Goal: Task Accomplishment & Management: Manage account settings

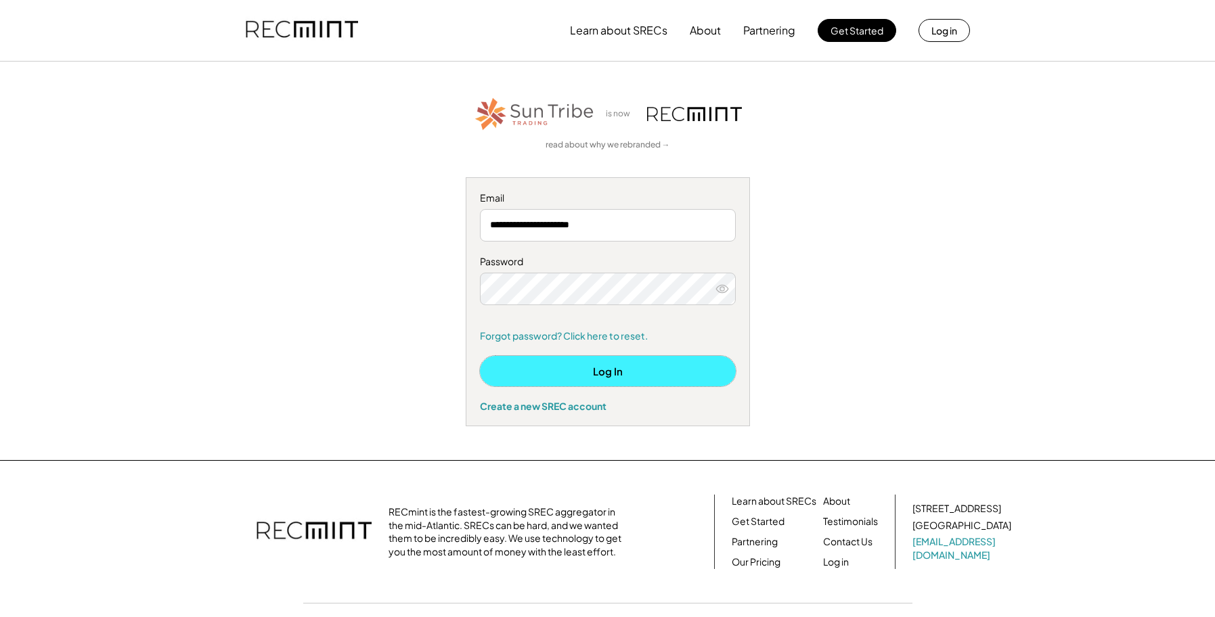
click at [607, 369] on button "Log In" at bounding box center [608, 371] width 256 height 30
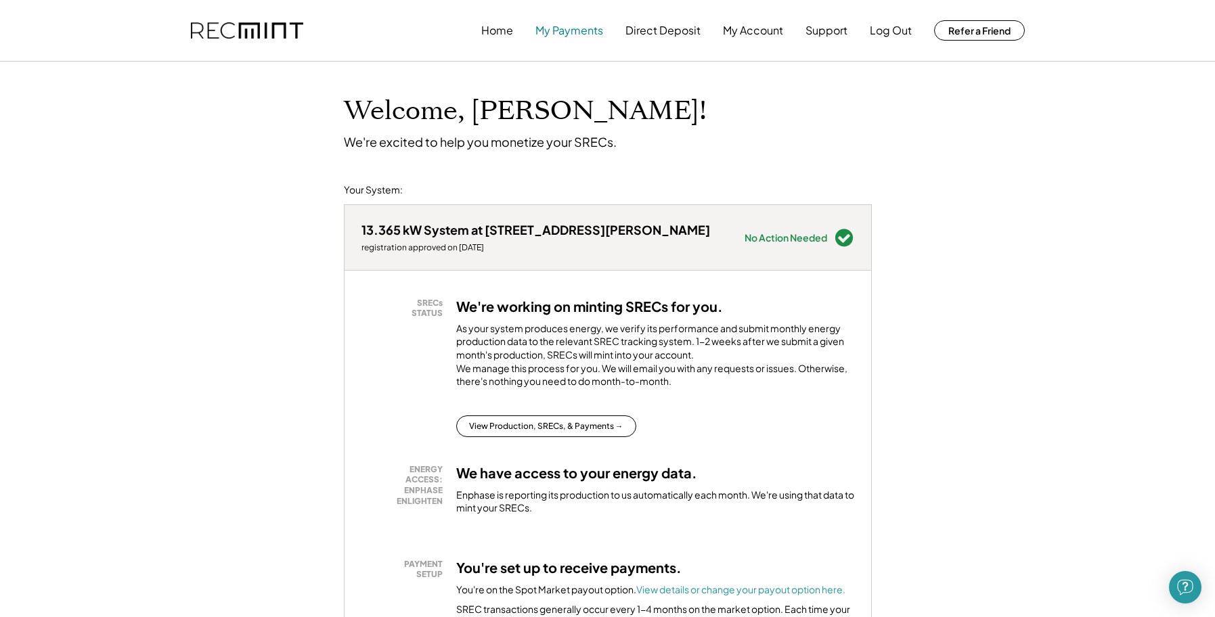
click at [565, 32] on button "My Payments" at bounding box center [569, 30] width 68 height 27
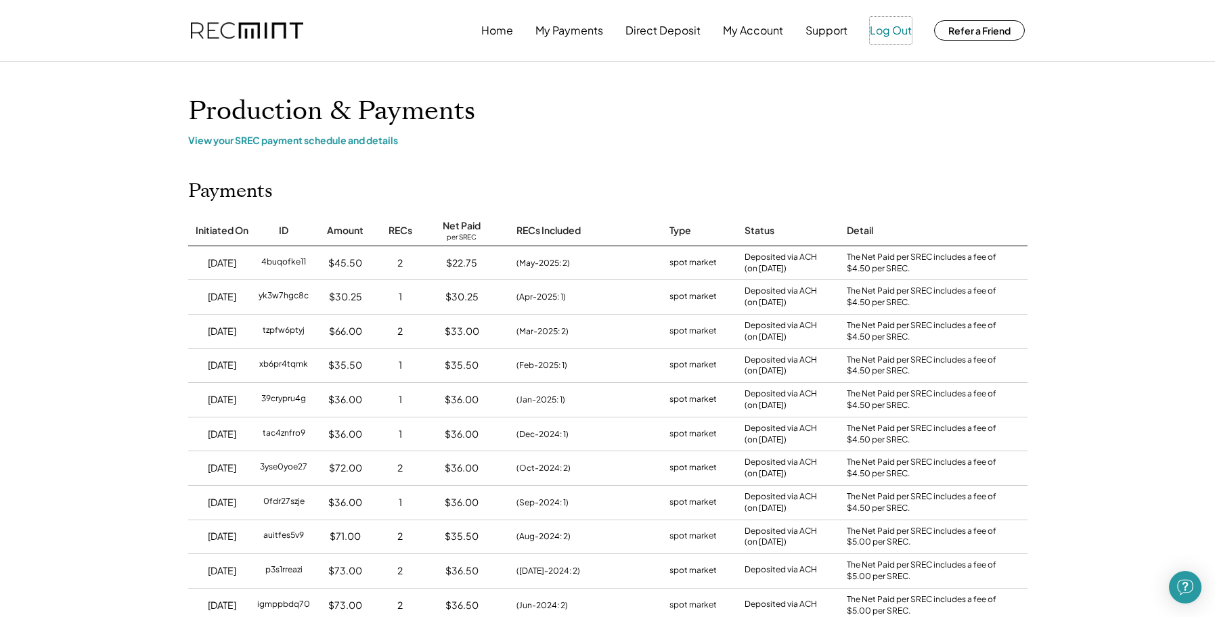
click at [892, 28] on button "Log Out" at bounding box center [891, 30] width 42 height 27
